Goal: Navigation & Orientation: Find specific page/section

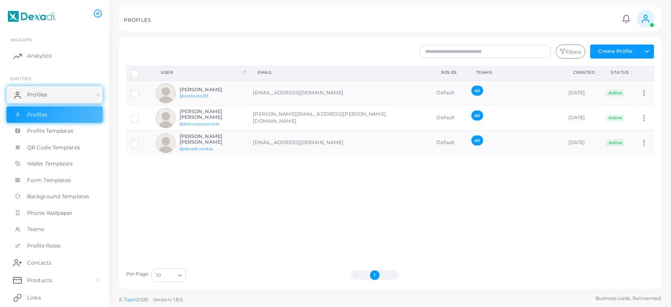
click at [646, 18] on circle at bounding box center [645, 16] width 3 height 3
click at [45, 58] on span "Analytics" at bounding box center [41, 56] width 24 height 8
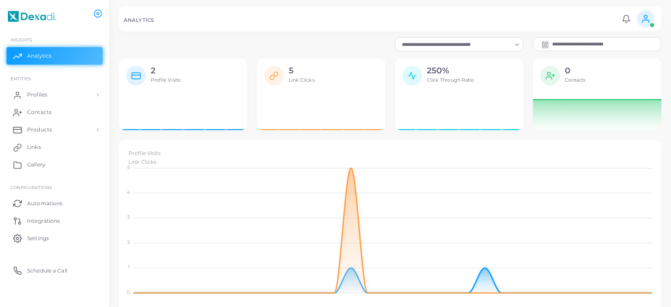
scroll to position [0, 0]
click at [411, 46] on input "Search for option" at bounding box center [455, 45] width 113 height 10
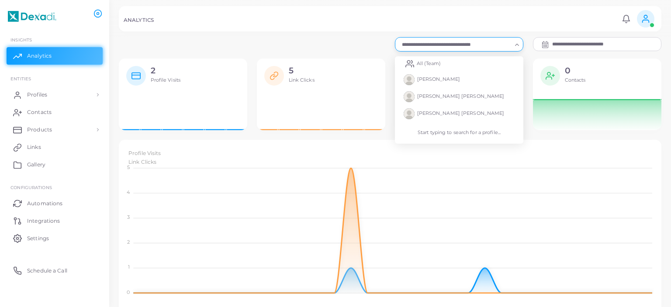
click at [293, 31] on div "ANALYTICS Notifications 0 New Mark All As Read [PERSON_NAME] [PERSON_NAME] ([PE…" at bounding box center [390, 18] width 542 height 25
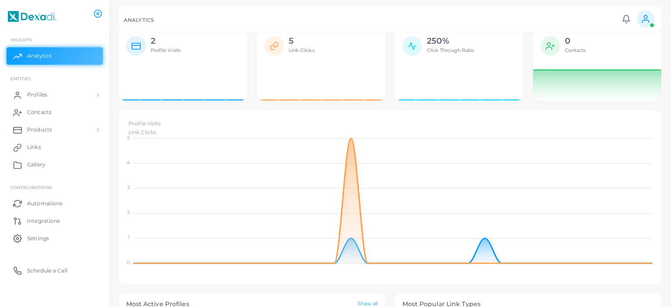
scroll to position [0, 0]
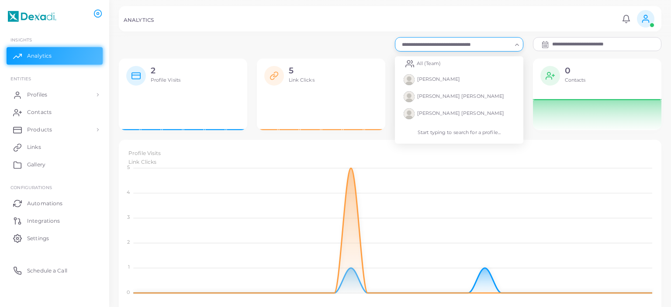
click at [491, 44] on input "Search for option" at bounding box center [455, 45] width 113 height 10
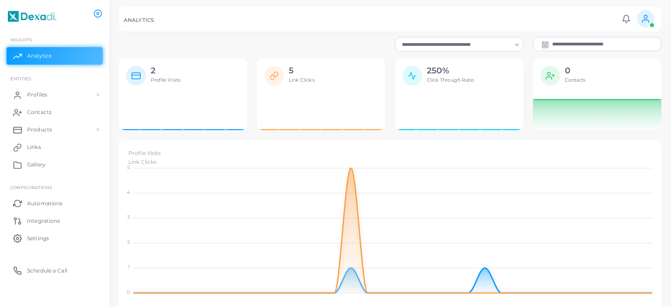
click at [579, 46] on input "**********" at bounding box center [606, 44] width 109 height 13
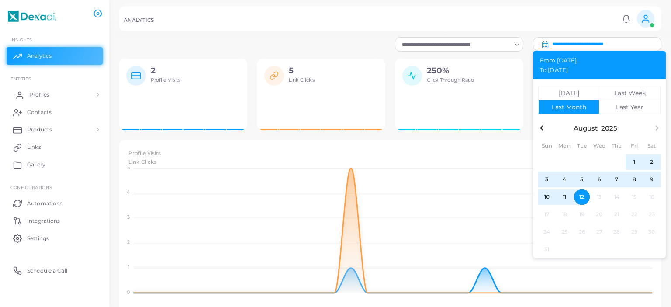
click at [51, 90] on link "Profiles" at bounding box center [55, 94] width 96 height 17
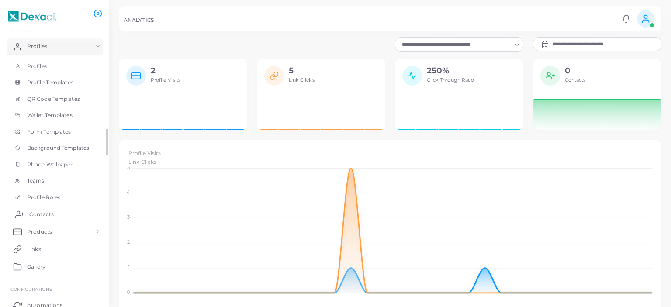
scroll to position [48, 0]
click at [42, 214] on span "Contacts" at bounding box center [41, 215] width 24 height 8
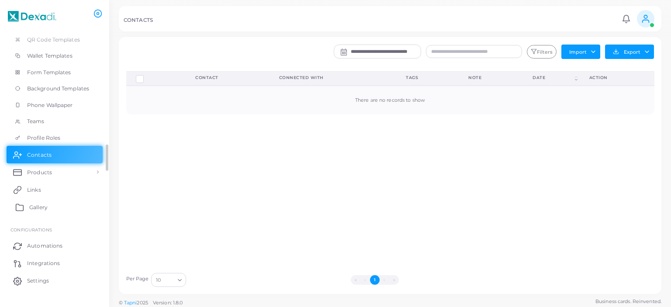
scroll to position [122, 0]
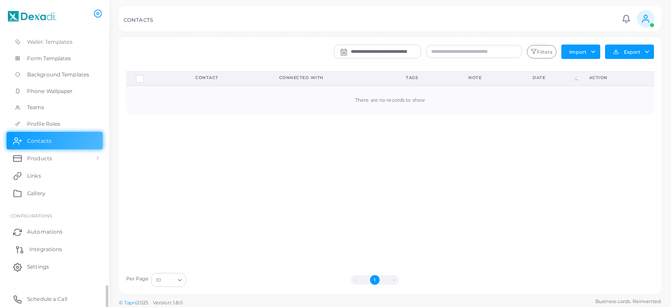
click at [53, 246] on span "Integrations" at bounding box center [45, 249] width 33 height 8
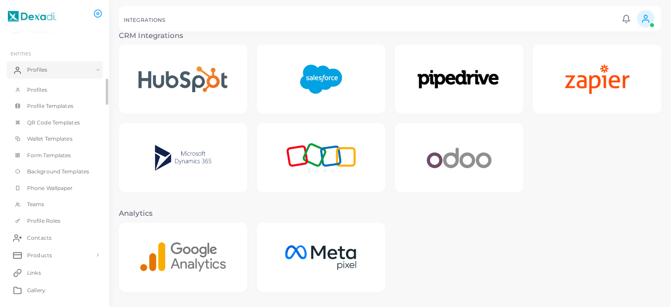
scroll to position [26, 0]
click at [45, 104] on span "Profile Templates" at bounding box center [52, 105] width 46 height 8
